Goal: Register for event/course

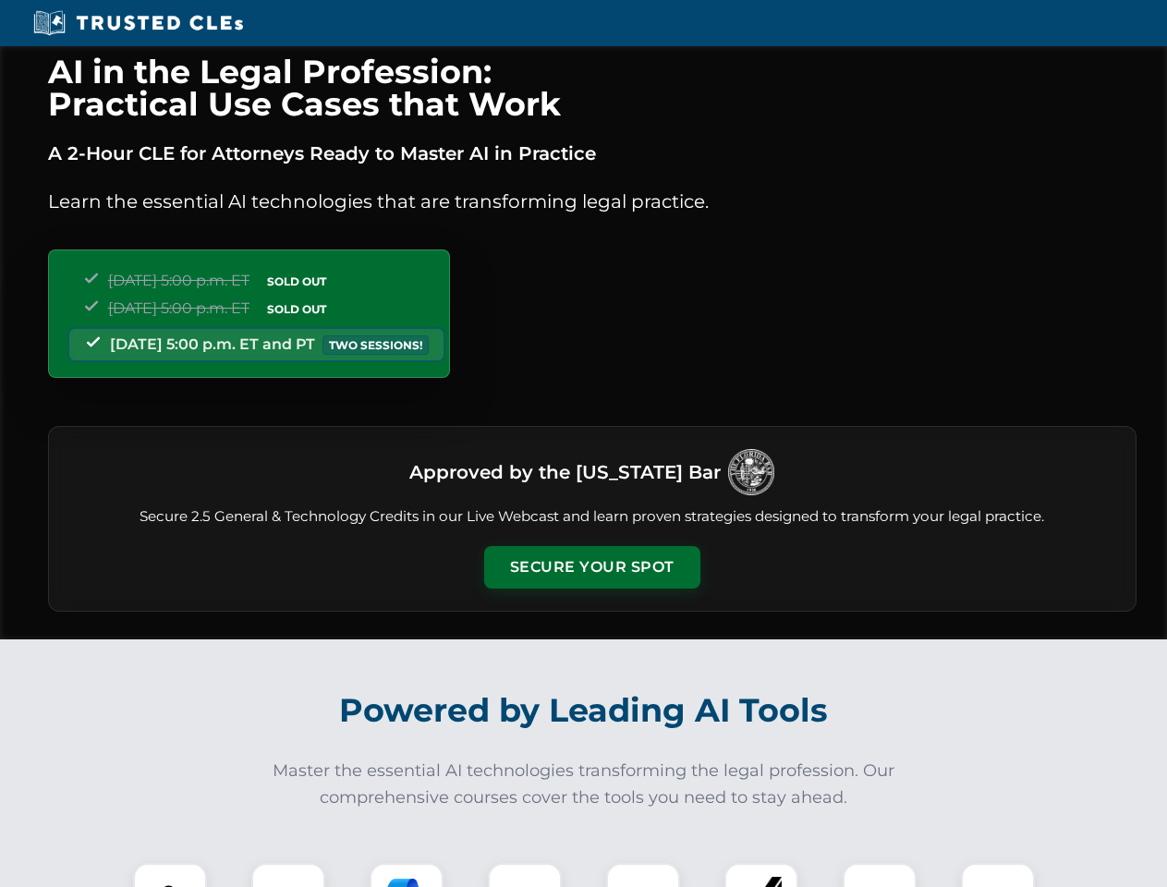
click at [591, 567] on button "Secure Your Spot" at bounding box center [592, 567] width 216 height 42
click at [170, 875] on img at bounding box center [170, 900] width 54 height 54
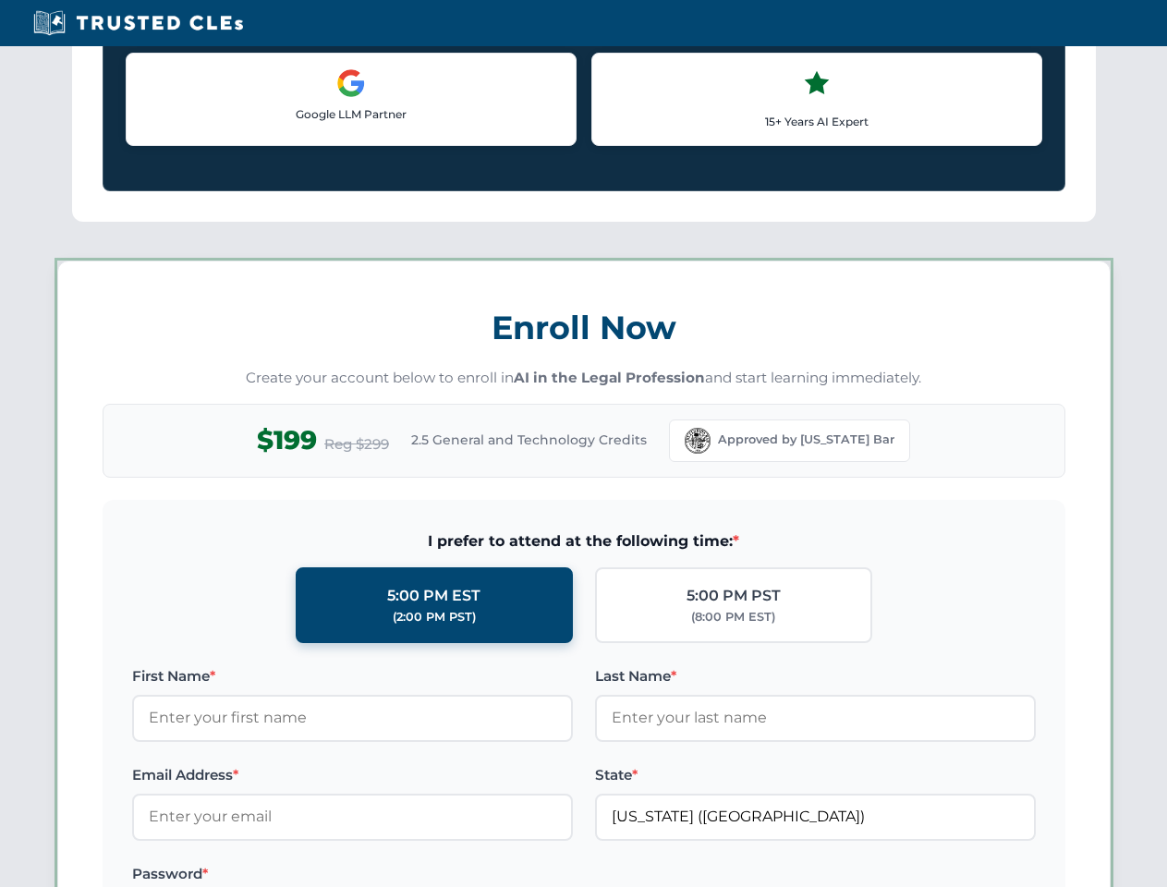
click at [525, 875] on label "Password *" at bounding box center [352, 874] width 441 height 22
